Goal: Task Accomplishment & Management: Manage account settings

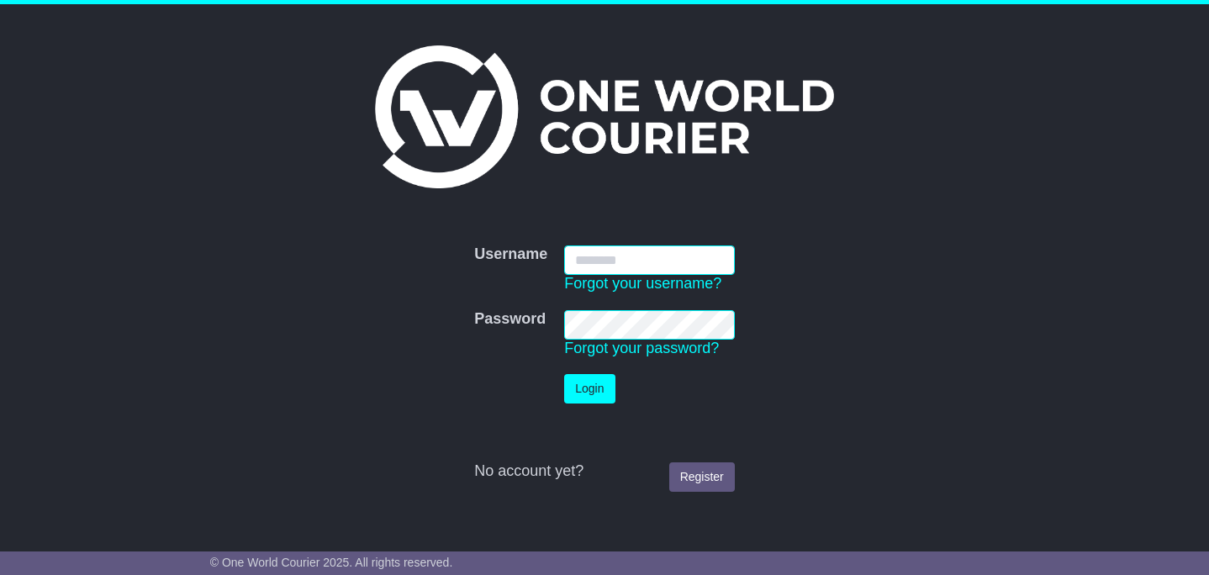
type input "**********"
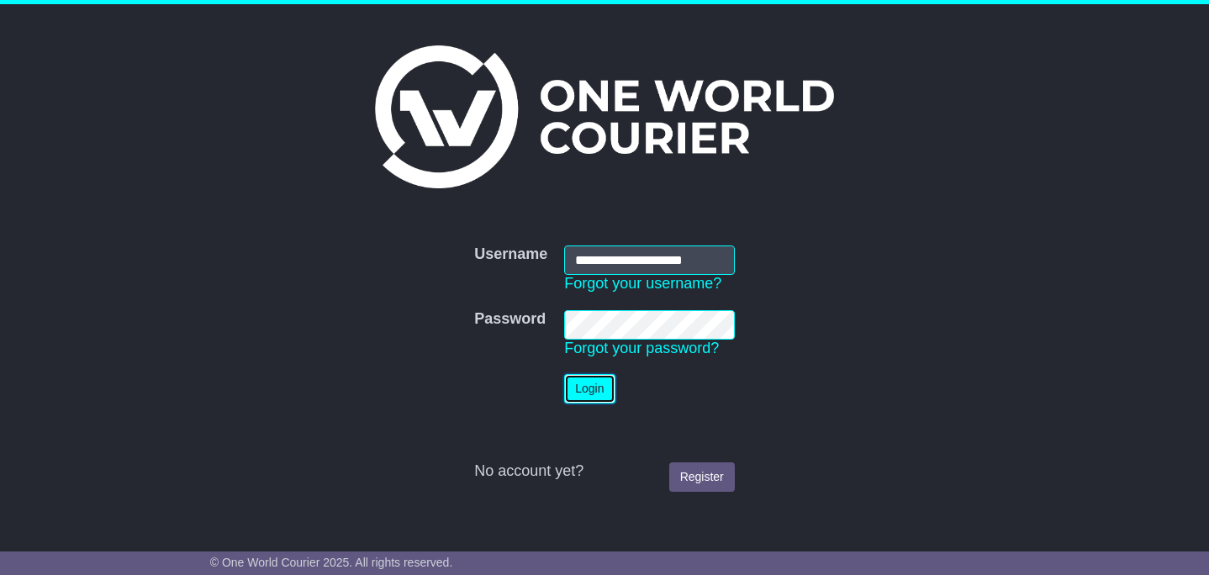
click at [590, 384] on button "Login" at bounding box center [589, 388] width 50 height 29
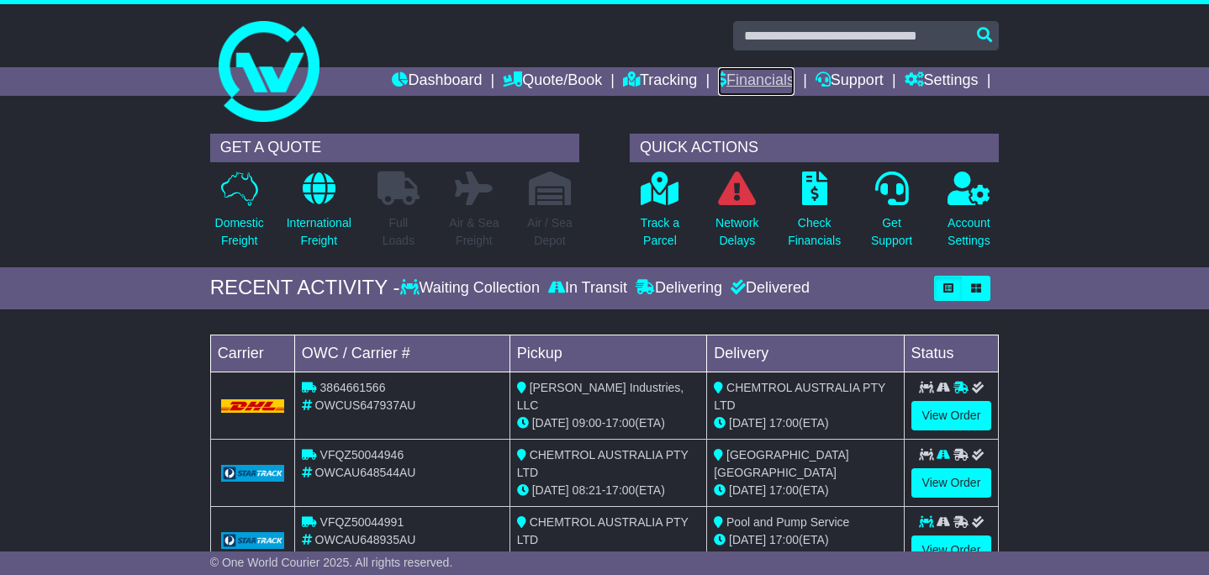
click at [743, 87] on link "Financials" at bounding box center [756, 81] width 77 height 29
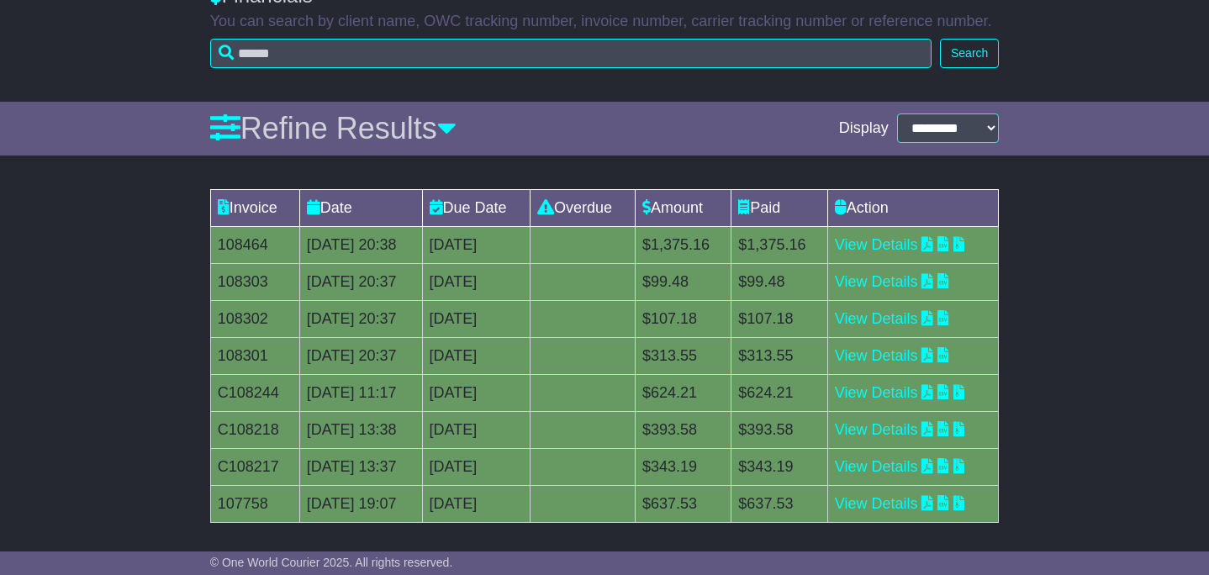
scroll to position [238, 0]
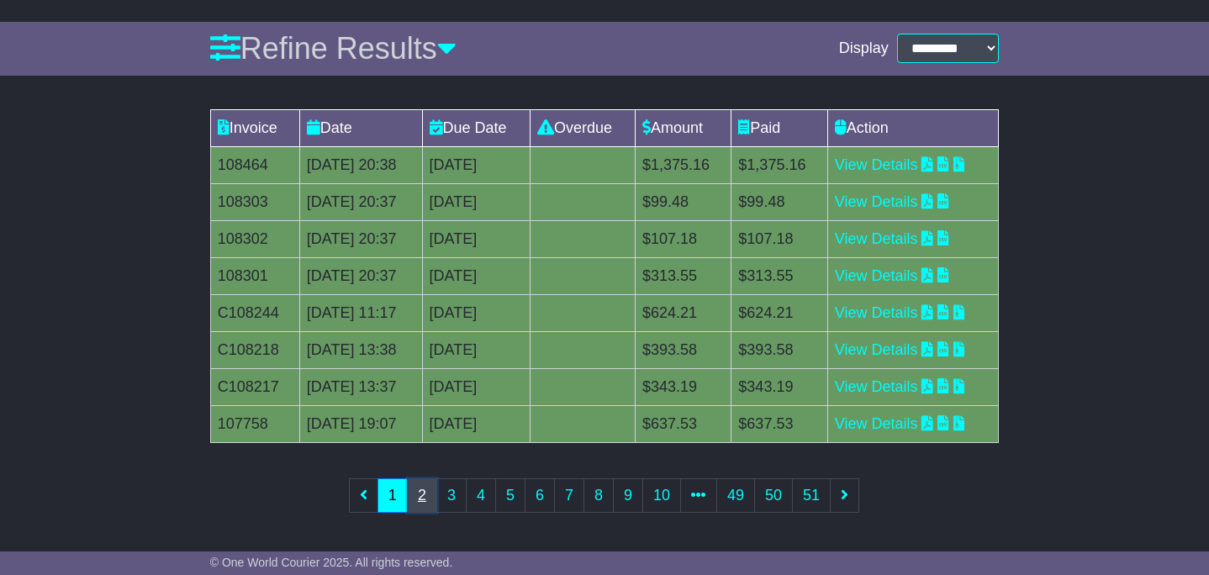
click at [424, 499] on link "2" at bounding box center [422, 495] width 30 height 34
click at [452, 494] on link "3" at bounding box center [451, 495] width 30 height 34
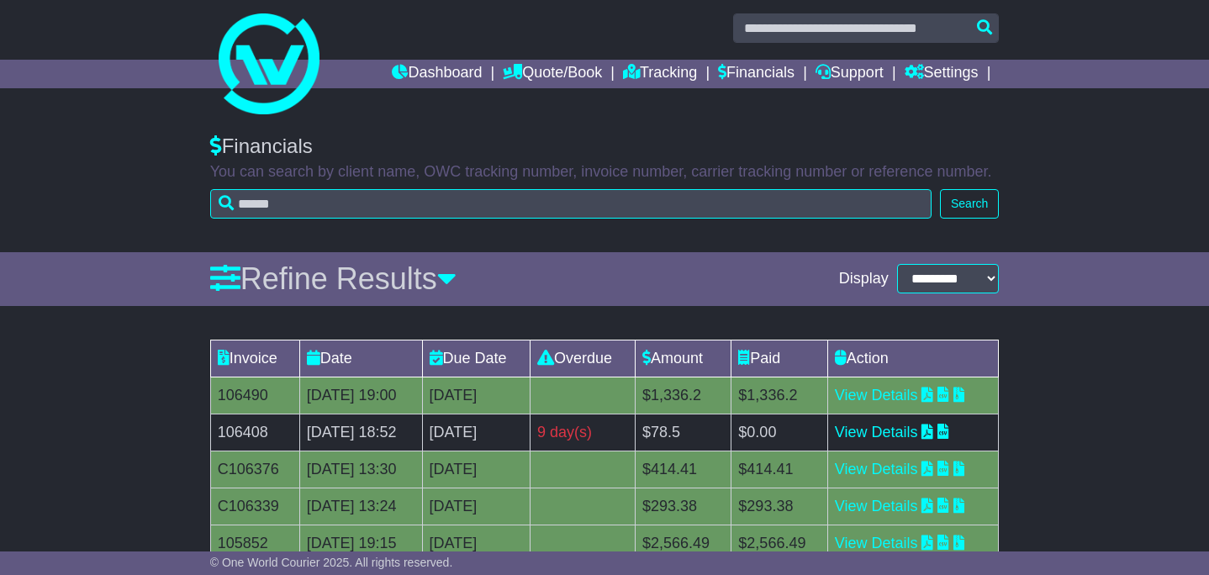
scroll to position [2, 0]
